Goal: Find specific fact: Find specific fact

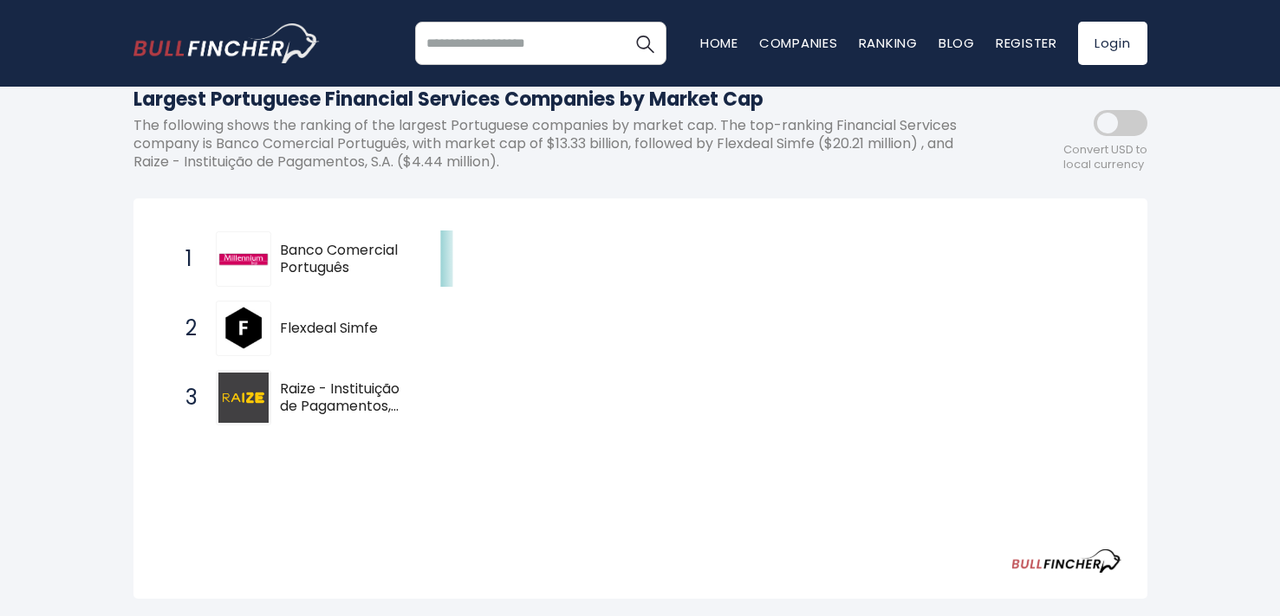
scroll to position [220, 0]
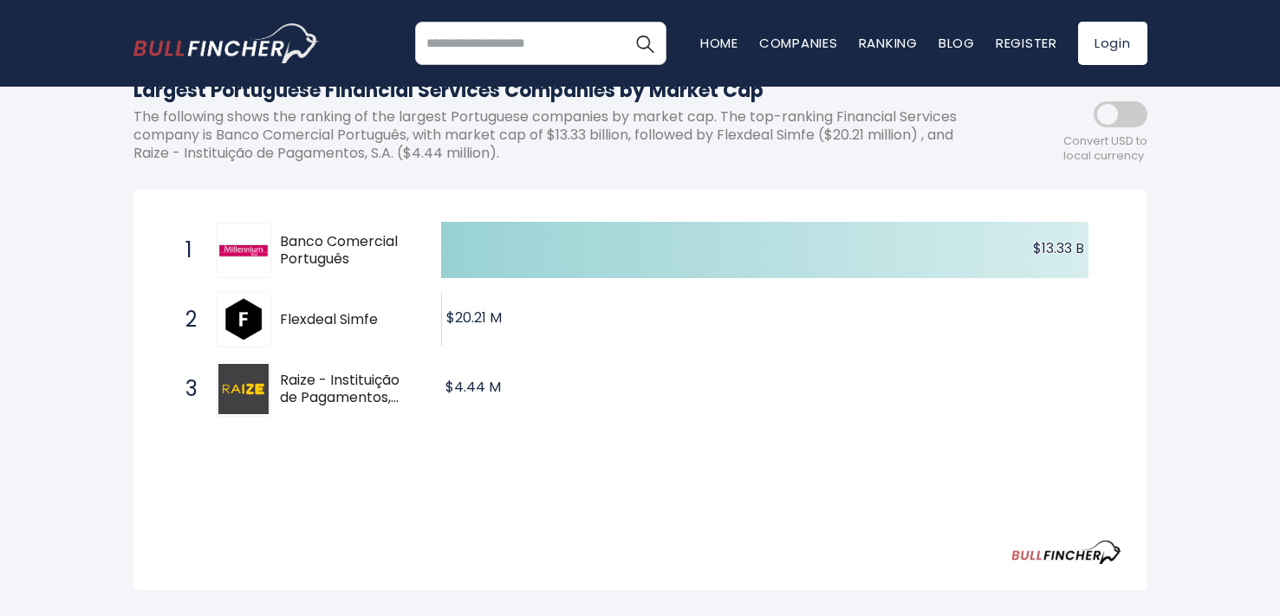
drag, startPoint x: 350, startPoint y: 258, endPoint x: 280, endPoint y: 233, distance: 74.6
click at [280, 233] on span "Banco Comercial Português" at bounding box center [345, 251] width 131 height 36
drag, startPoint x: 284, startPoint y: 234, endPoint x: 355, endPoint y: 253, distance: 72.8
click at [355, 253] on span "Banco Comercial Português" at bounding box center [345, 251] width 131 height 36
click at [311, 251] on span "Banco Comercial Português" at bounding box center [345, 251] width 131 height 36
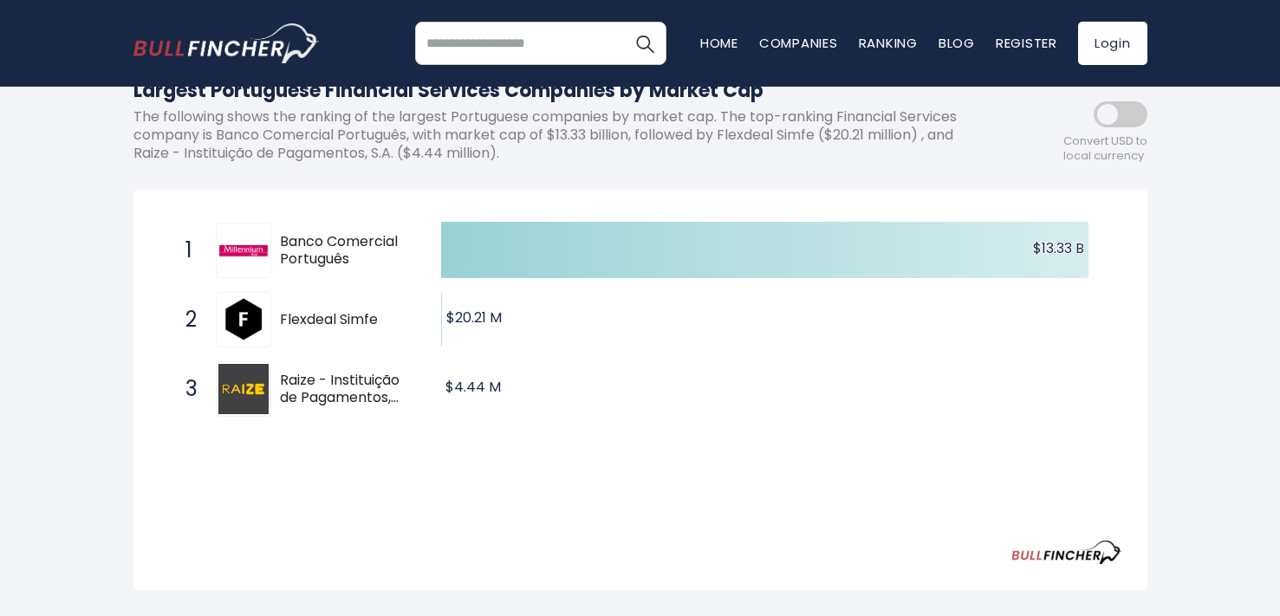
click at [311, 251] on span "Banco Comercial Português" at bounding box center [345, 251] width 131 height 36
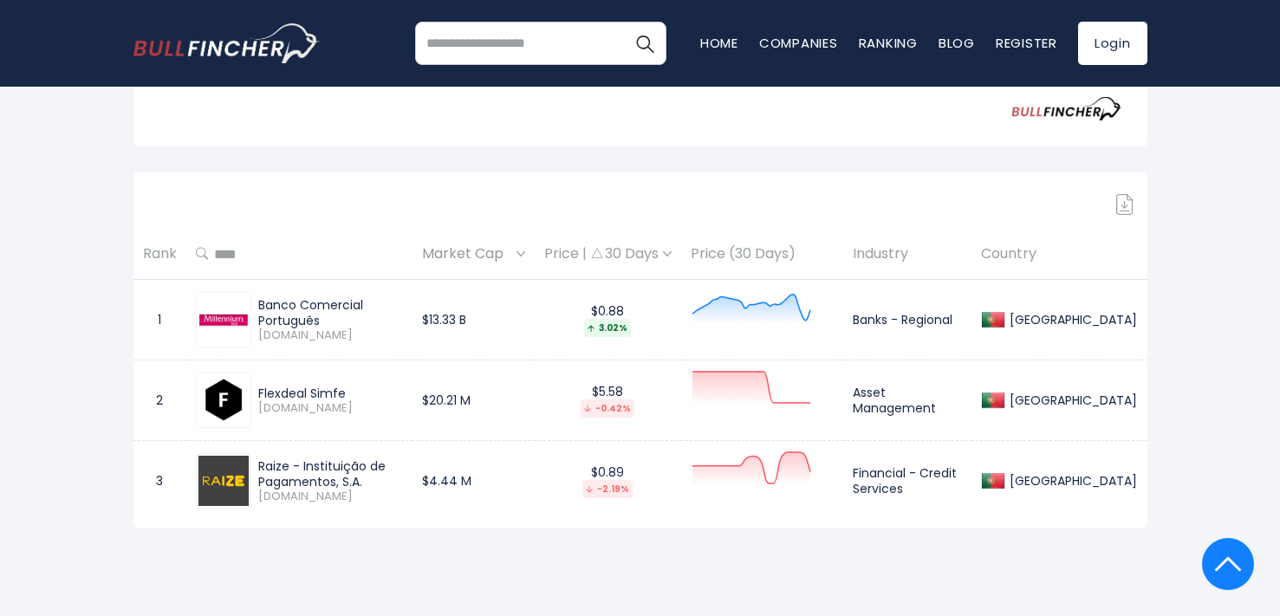
scroll to position [677, 0]
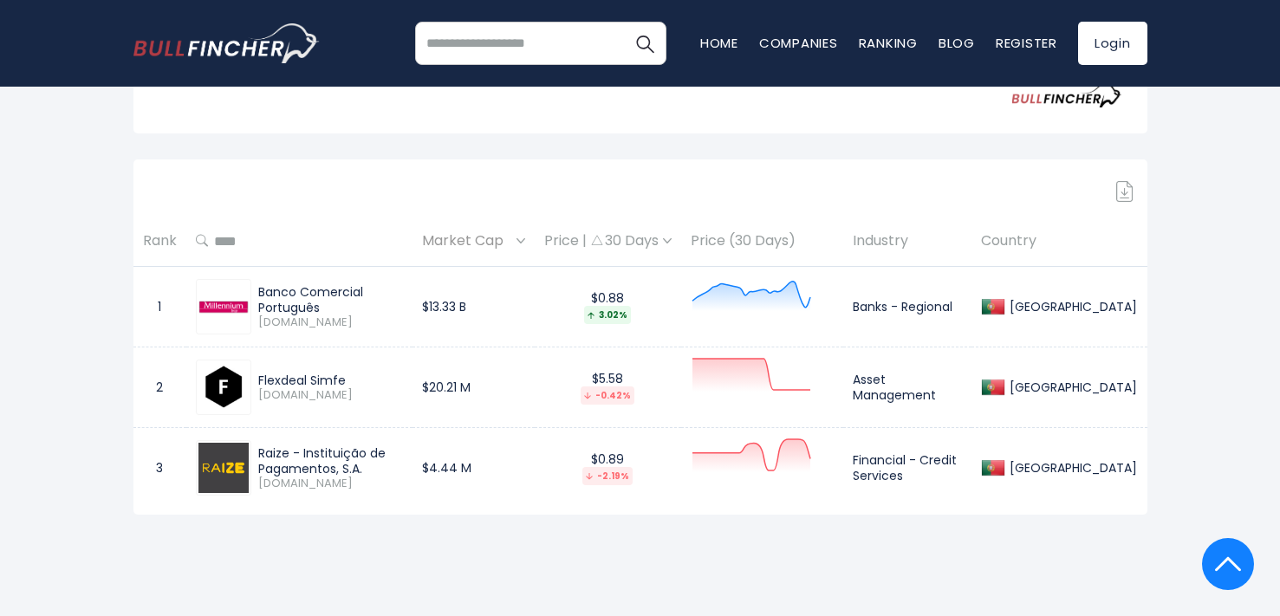
click at [297, 299] on div "Banco Comercial Português" at bounding box center [330, 299] width 145 height 31
copy div "Banco Comercial Português"
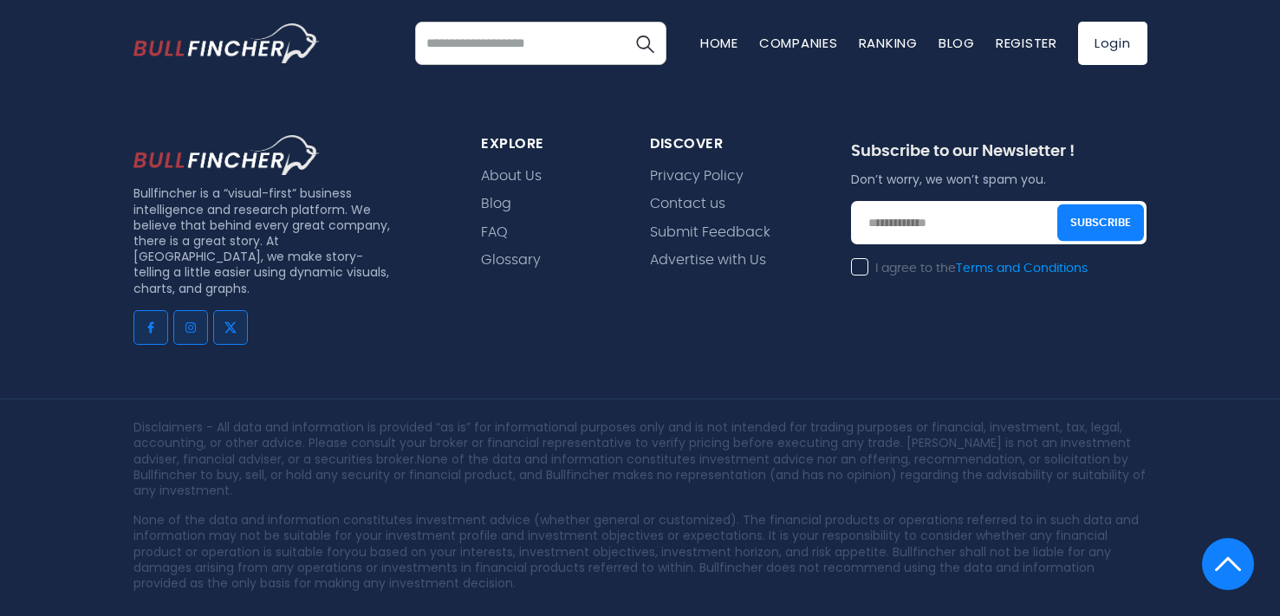
scroll to position [1470, 0]
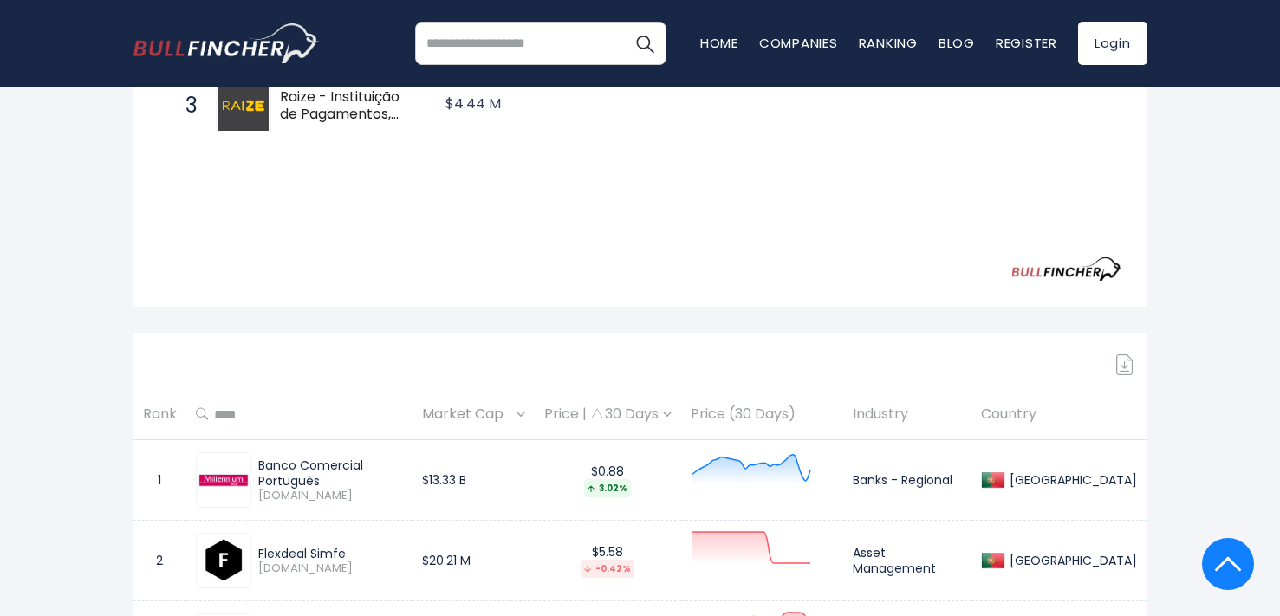
scroll to position [350, 0]
